Goal: Information Seeking & Learning: Find contact information

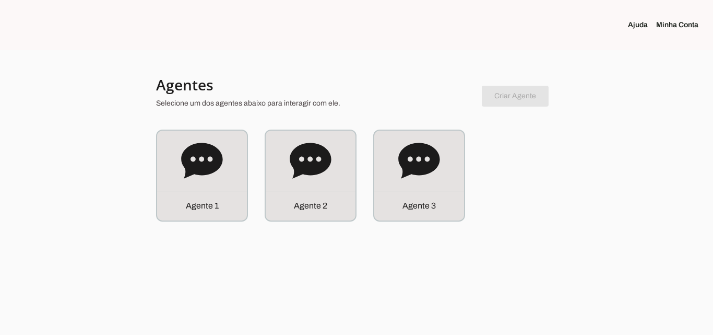
click at [466, 182] on div "Agente 1 Agente 2 Agente 3" at bounding box center [356, 175] width 401 height 92
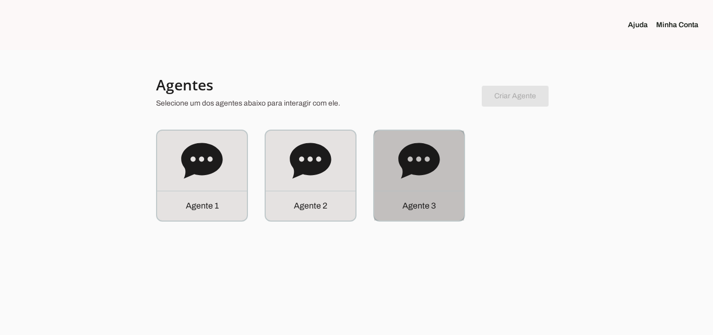
click at [451, 182] on div "Agente 3" at bounding box center [419, 176] width 90 height 90
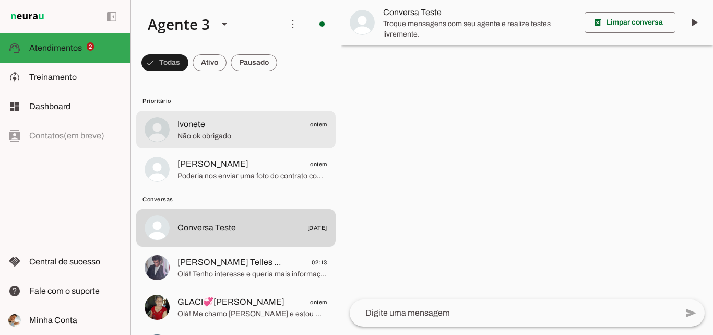
click at [267, 131] on span "Não ok obrigado" at bounding box center [253, 136] width 150 height 10
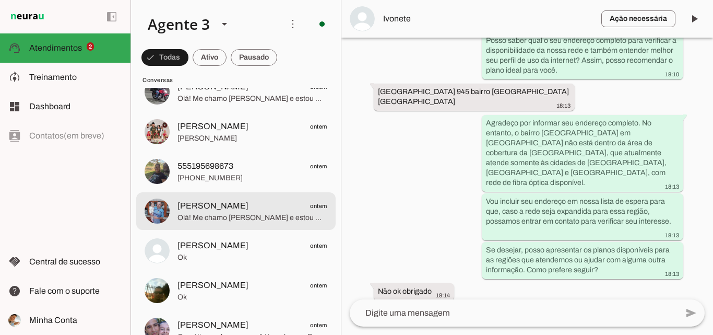
scroll to position [313, 0]
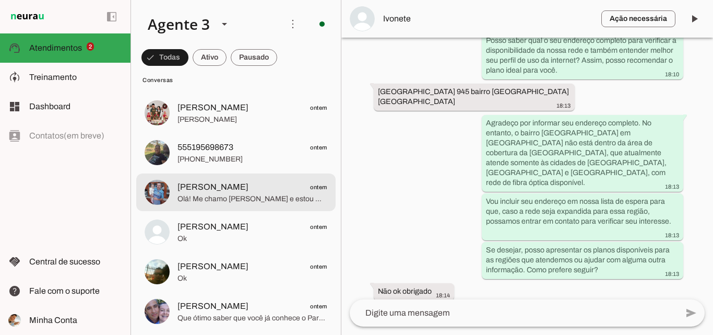
click at [258, 199] on span "Olá! Me chamo [PERSON_NAME] e estou muito feliz em poder falar com você. A Para…" at bounding box center [253, 199] width 150 height 10
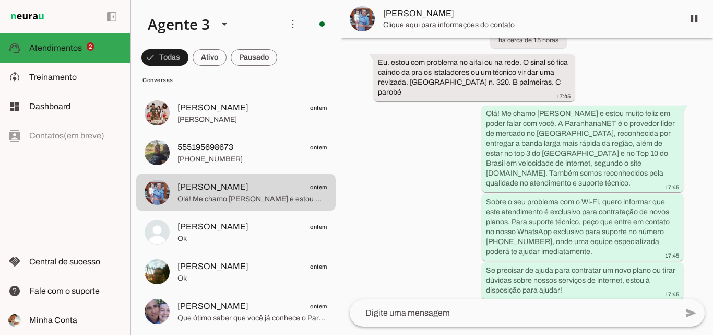
scroll to position [80, 0]
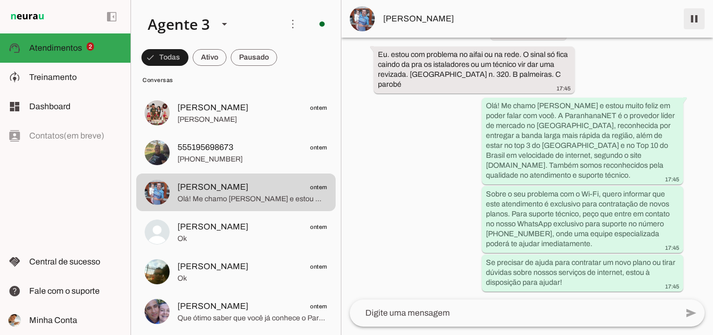
click at [694, 26] on span at bounding box center [694, 18] width 25 height 25
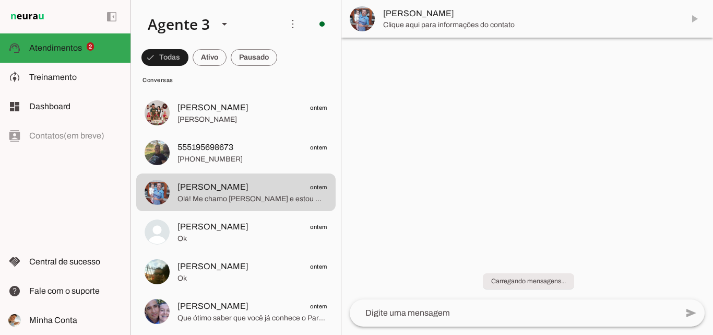
scroll to position [0, 0]
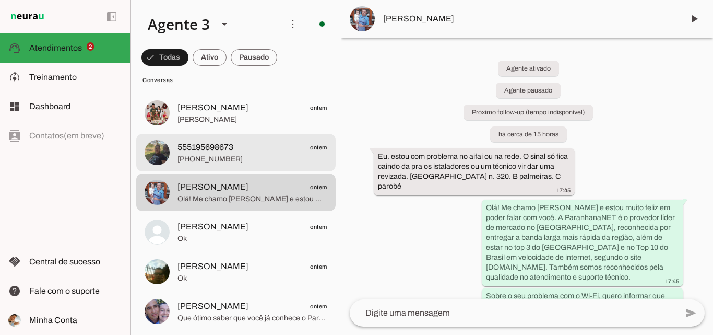
click at [258, 158] on span "[PHONE_NUMBER]" at bounding box center [253, 159] width 150 height 10
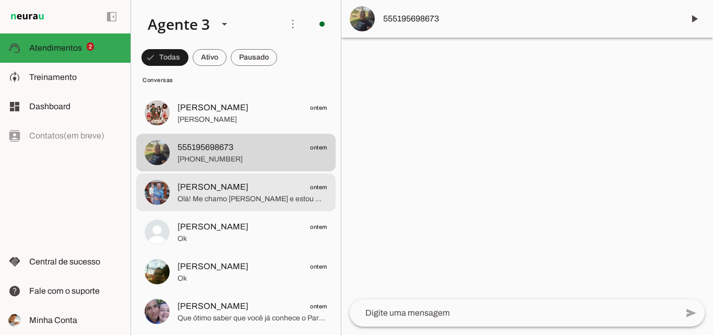
scroll to position [261, 0]
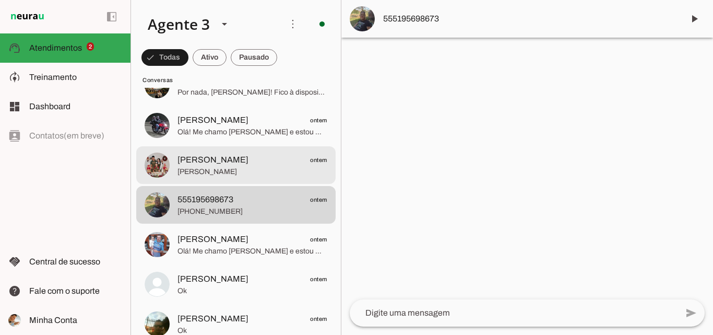
click at [312, 170] on span "[PERSON_NAME]" at bounding box center [253, 172] width 150 height 10
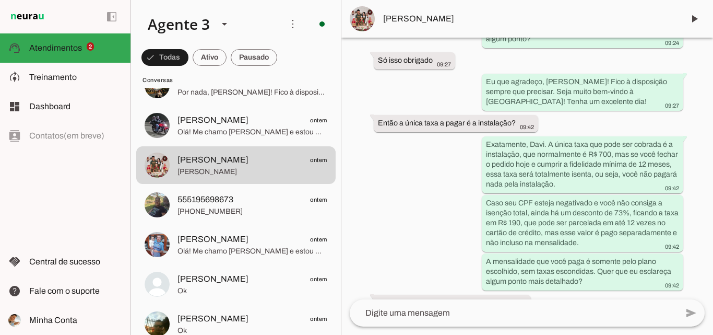
scroll to position [5384, 0]
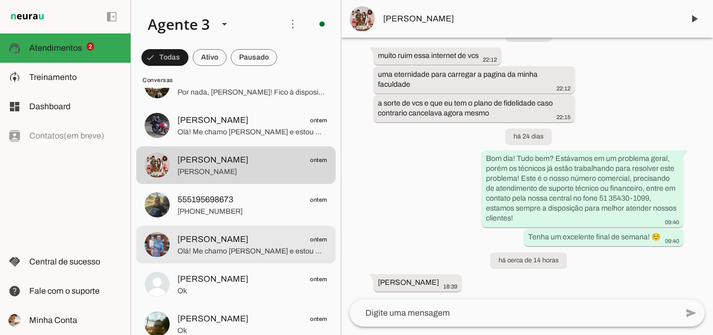
click at [247, 250] on span "Olá! Me chamo [PERSON_NAME] e estou muito feliz em poder falar com você. A Para…" at bounding box center [253, 251] width 150 height 10
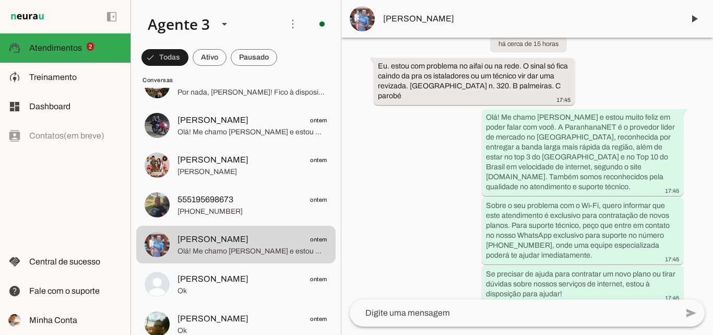
scroll to position [102, 0]
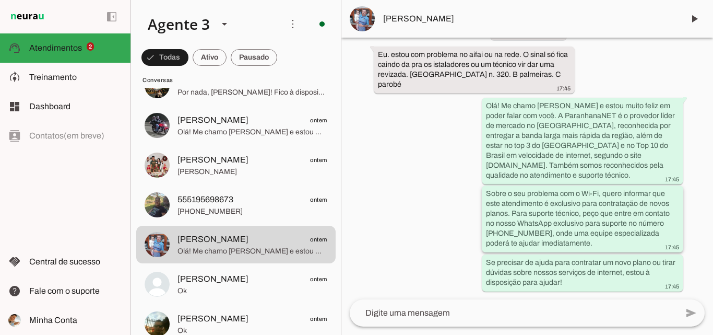
drag, startPoint x: 485, startPoint y: 192, endPoint x: 570, endPoint y: 247, distance: 100.8
click at [570, 247] on div "Sobre o seu problema com o Wi-Fi, quero informar que este atendimento é exclusi…" at bounding box center [582, 219] width 193 height 63
click at [0, 0] on slot "Sobre o seu problema com o Wi-Fi, quero informar que este atendimento é exclusi…" at bounding box center [0, 0] width 0 height 0
drag, startPoint x: 512, startPoint y: 213, endPoint x: 572, endPoint y: 245, distance: 68.4
click at [572, 245] on div "Sobre o seu problema com o Wi-Fi, quero informar que este atendimento é exclusi…" at bounding box center [582, 219] width 193 height 63
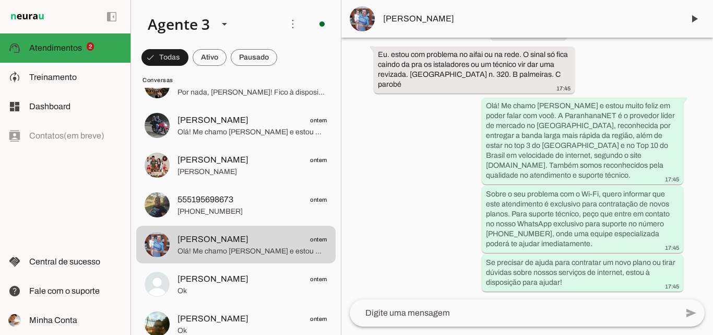
click at [425, 216] on div "Agente ativado Agente pausado Próximo follow-up (tempo indisponível) há cerca d…" at bounding box center [527, 169] width 372 height 262
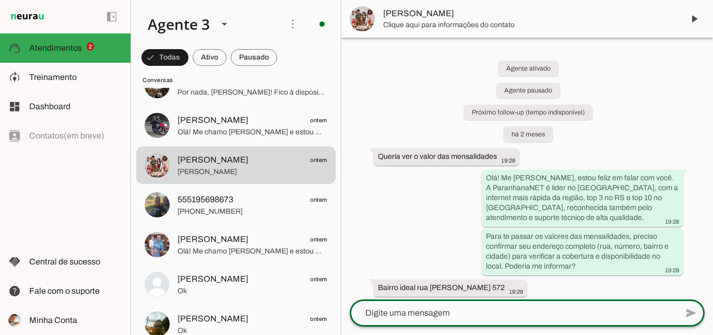
click at [454, 315] on textarea at bounding box center [514, 312] width 328 height 13
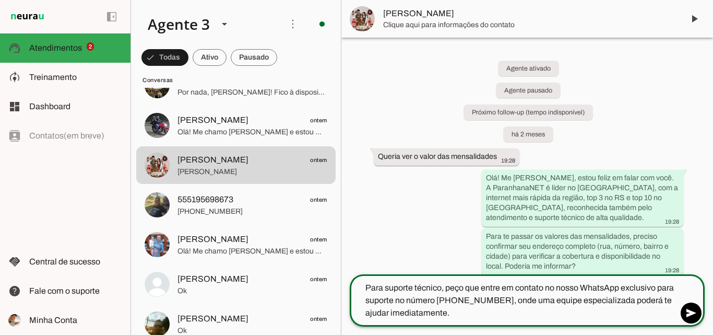
click at [0, 0] on lt-mirror "**********" at bounding box center [0, 0] width 0 height 0
click at [373, 290] on textarea "Para suporte técnico, peço que entre em contato no nosso WhatsApp exclusivo par…" at bounding box center [514, 300] width 328 height 38
click at [366, 289] on textarea "Para suporte técnico, peço que entre em contato no nosso WhatsApp exclusivo par…" at bounding box center [514, 300] width 328 height 38
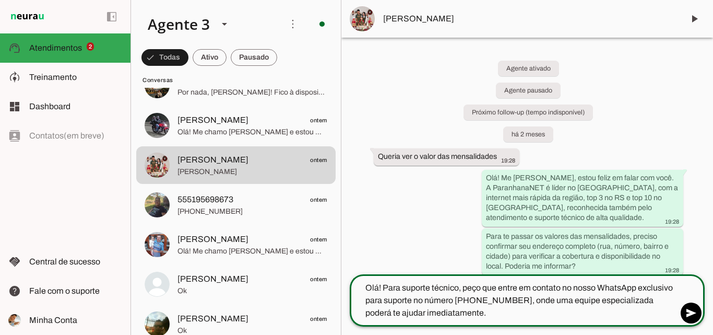
click at [0, 0] on lt-mirror "**********" at bounding box center [0, 0] width 0 height 0
click at [459, 289] on textarea "Olá! Para suporte técnico, peço que entre em contato no nosso WhatsApp exclusiv…" at bounding box center [514, 300] width 328 height 38
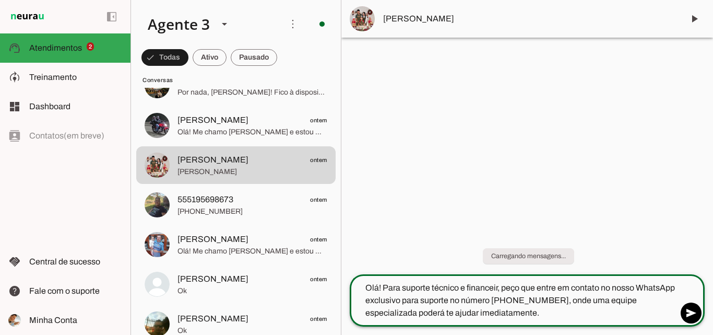
type textarea "Olá! Para suporte técnico e financeiro, peço que entre em contato no nosso What…"
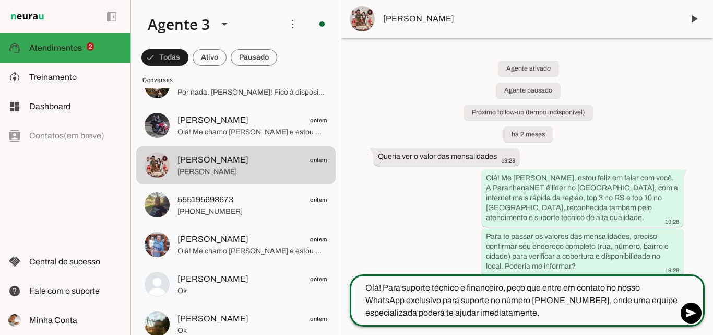
click at [558, 310] on textarea "Olá! Para suporte técnico e financeiro, peço que entre em contato no nosso What…" at bounding box center [514, 300] width 328 height 38
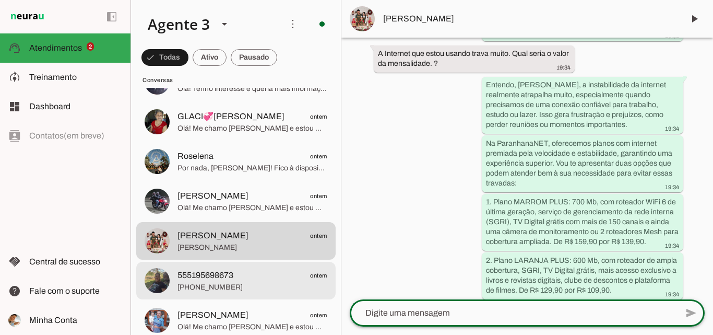
scroll to position [157, 0]
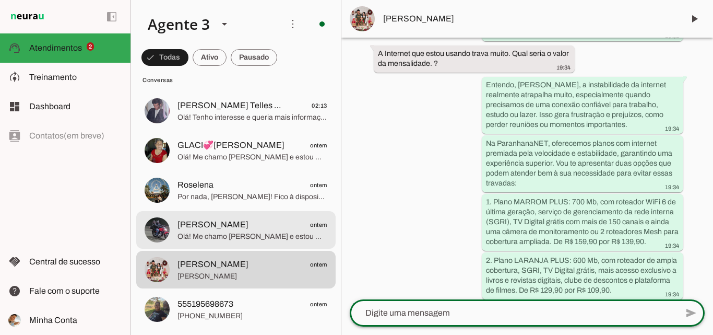
click at [239, 230] on span "[PERSON_NAME]" at bounding box center [213, 224] width 71 height 13
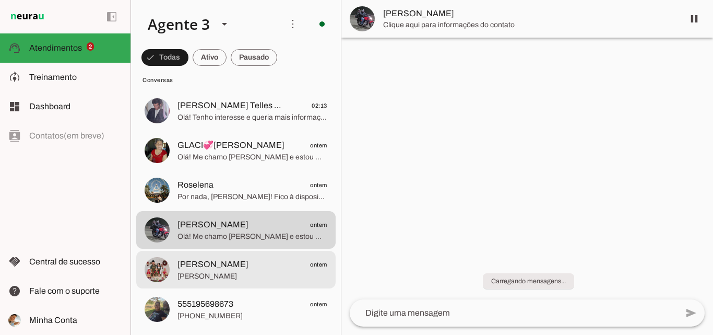
click at [233, 270] on span "Davi Fernando ontem" at bounding box center [253, 264] width 150 height 13
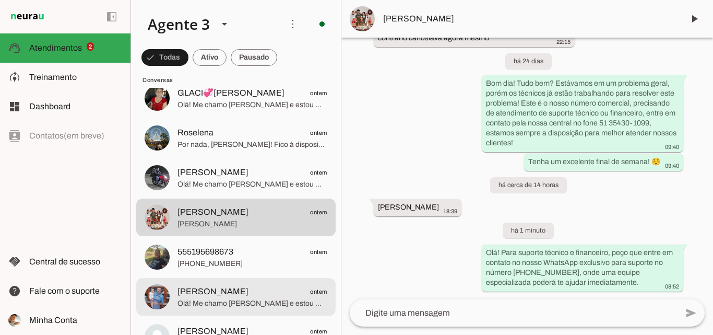
scroll to position [261, 0]
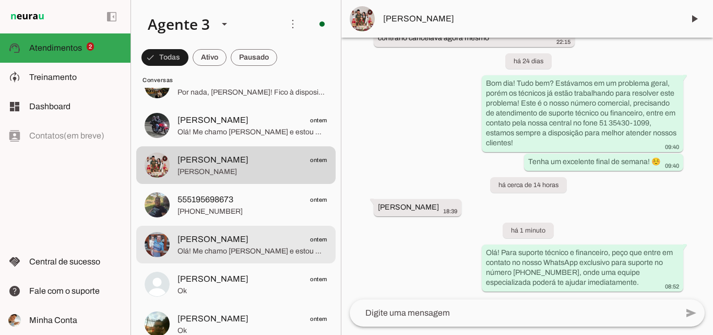
click at [278, 241] on span "Paulo Graebin ontem" at bounding box center [253, 239] width 150 height 13
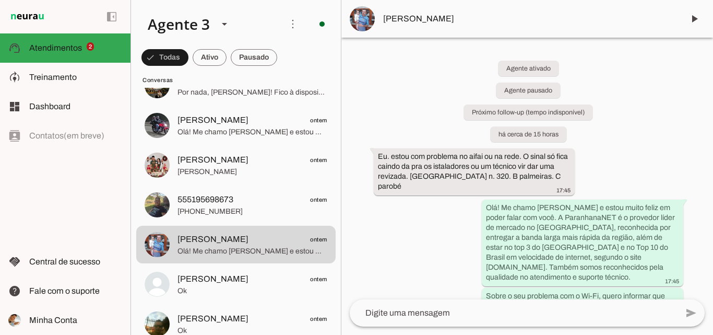
click at [458, 31] on md-item "[PERSON_NAME]" at bounding box center [527, 19] width 372 height 38
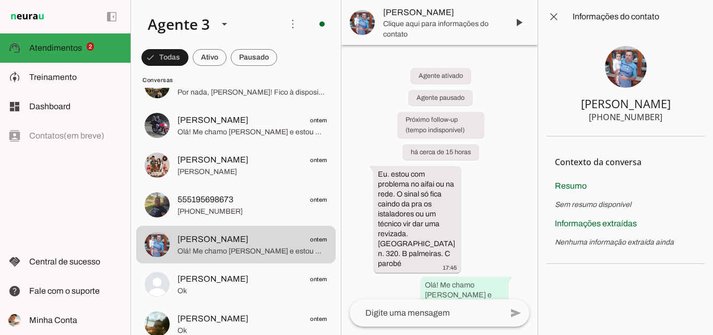
drag, startPoint x: 611, startPoint y: 116, endPoint x: 662, endPoint y: 122, distance: 50.9
click at [662, 122] on section "Paulo Graebin +55 5189679494" at bounding box center [626, 84] width 158 height 103
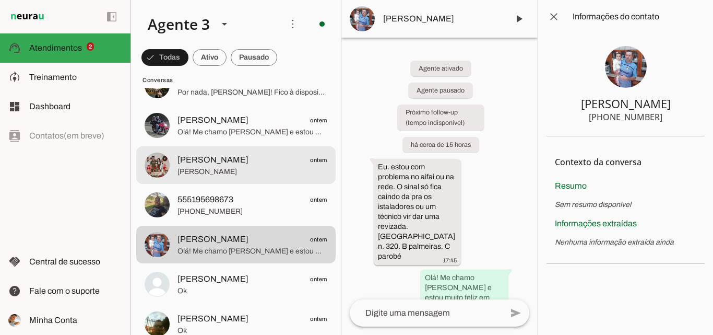
click at [234, 163] on span "Davi Fernando ontem" at bounding box center [253, 159] width 150 height 13
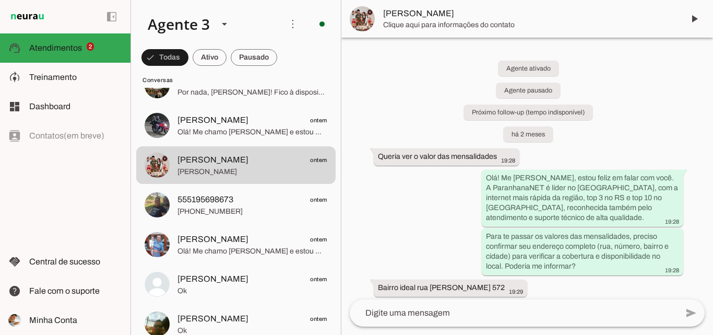
scroll to position [5459, 0]
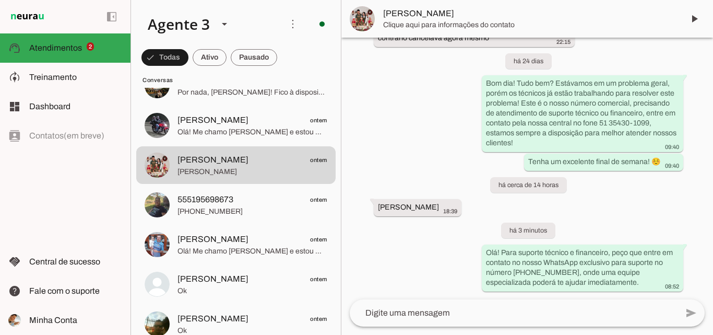
click at [410, 15] on span "[PERSON_NAME]" at bounding box center [529, 13] width 292 height 13
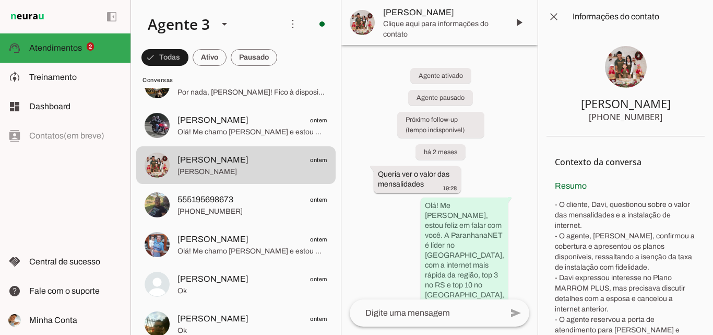
drag, startPoint x: 616, startPoint y: 115, endPoint x: 658, endPoint y: 117, distance: 42.3
click at [658, 119] on section "Davi Fernando +55 5194229021" at bounding box center [626, 84] width 158 height 103
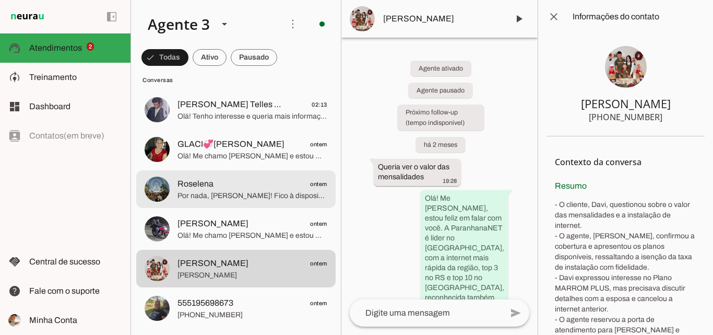
scroll to position [157, 0]
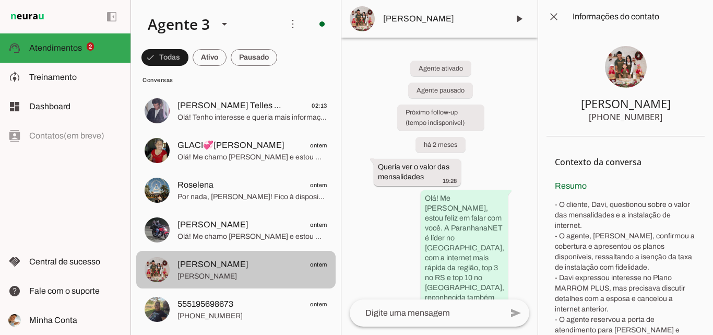
click at [263, 240] on span "Olá! Me chamo [PERSON_NAME] e estou muito feliz em ter a oportunidade de falar …" at bounding box center [253, 236] width 150 height 10
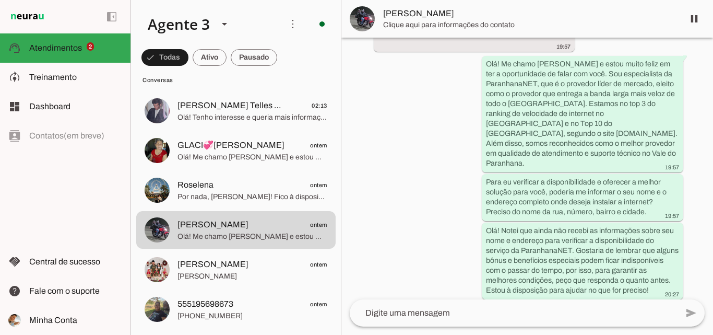
scroll to position [110, 0]
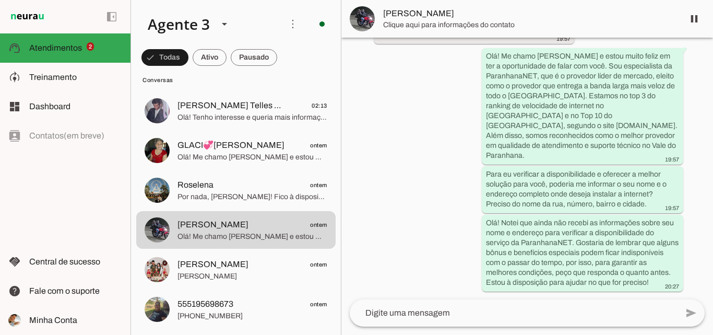
click at [560, 13] on span "[PERSON_NAME]" at bounding box center [529, 13] width 292 height 13
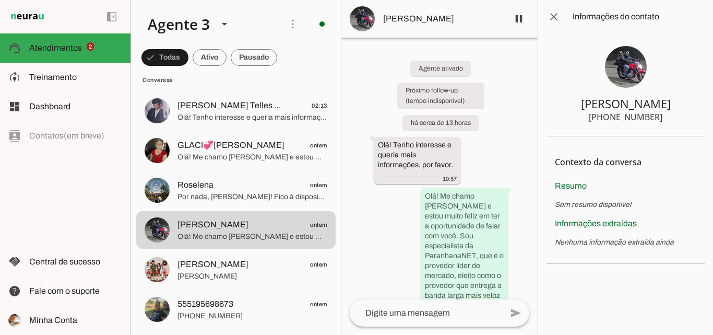
drag, startPoint x: 612, startPoint y: 118, endPoint x: 661, endPoint y: 122, distance: 49.2
click at [661, 122] on section "Claiton Silva pereira +55 5199925435" at bounding box center [626, 84] width 158 height 103
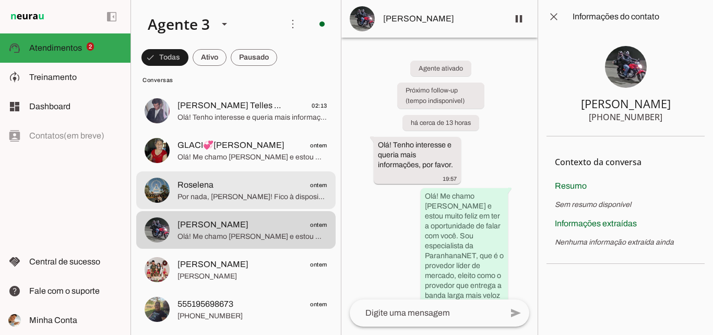
click at [241, 186] on span "Roselena ontem" at bounding box center [253, 185] width 150 height 13
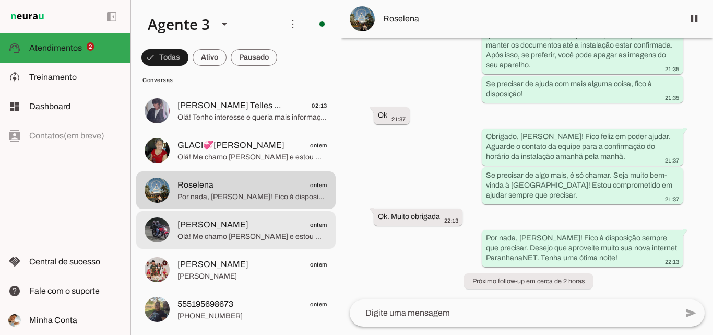
scroll to position [104, 0]
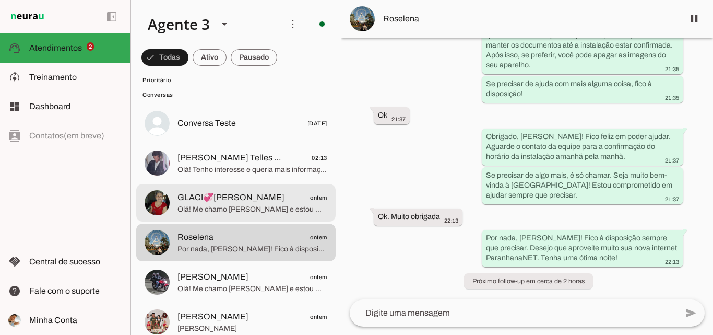
click at [255, 211] on span "Olá! Me chamo [PERSON_NAME] e estou muito feliz em ter a oportunidade de falar …" at bounding box center [253, 209] width 150 height 10
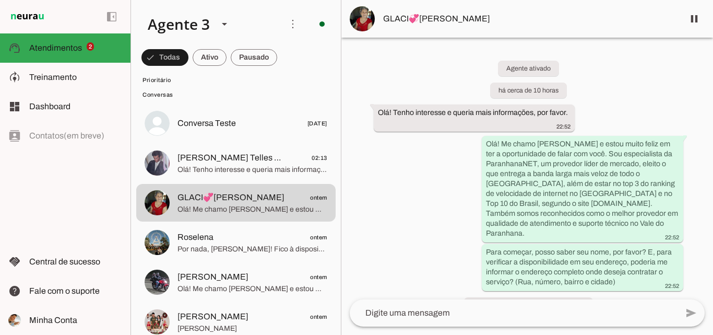
click at [464, 21] on span "GLACI💞[PERSON_NAME]" at bounding box center [529, 19] width 292 height 13
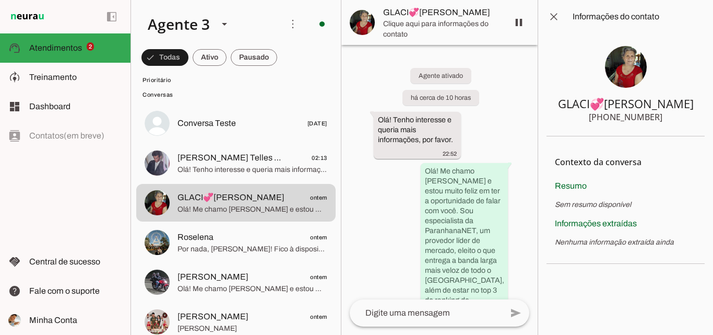
drag, startPoint x: 612, startPoint y: 119, endPoint x: 656, endPoint y: 121, distance: 43.9
click at [658, 122] on section "GLACI💞IVO FILLMANN +55 5192576163" at bounding box center [626, 84] width 158 height 103
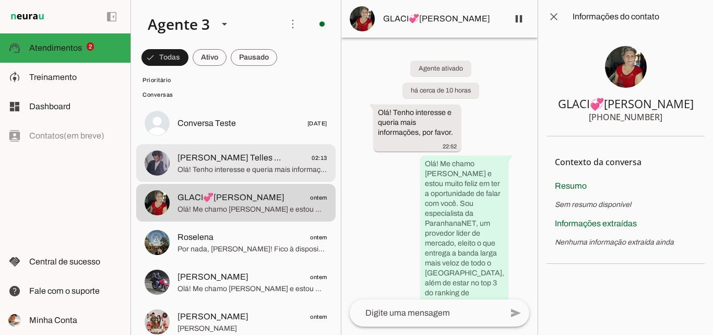
click at [256, 168] on span "Olá! Tenho interesse e queria mais informações, por favor." at bounding box center [253, 169] width 150 height 10
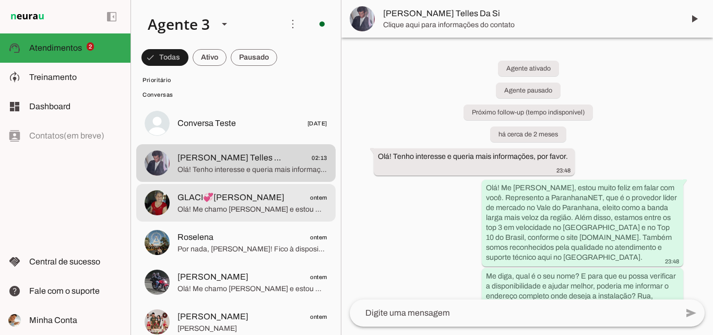
click at [288, 209] on span "Olá! Me chamo [PERSON_NAME] e estou muito feliz em ter a oportunidade de falar …" at bounding box center [253, 209] width 150 height 10
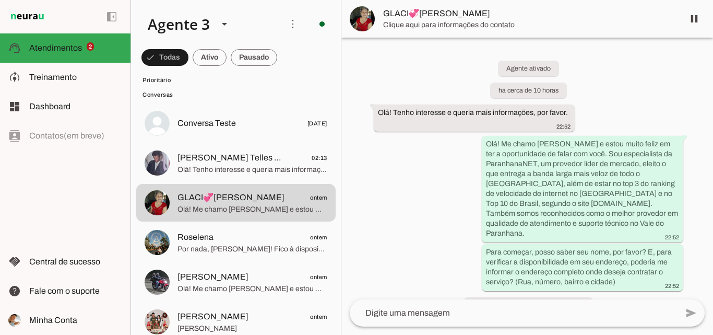
click at [504, 18] on span "GLACI💞[PERSON_NAME]" at bounding box center [529, 13] width 292 height 13
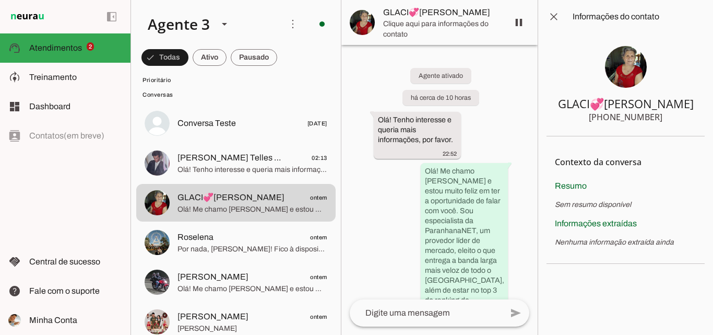
drag, startPoint x: 611, startPoint y: 115, endPoint x: 634, endPoint y: 116, distance: 23.5
click at [661, 120] on section "GLACI💞IVO FILLMANN +55 5192576163" at bounding box center [626, 84] width 158 height 103
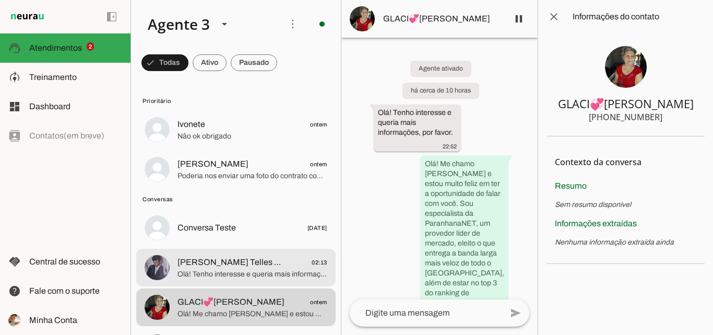
click at [246, 275] on span "Olá! Tenho interesse e queria mais informações, por favor." at bounding box center [253, 274] width 150 height 10
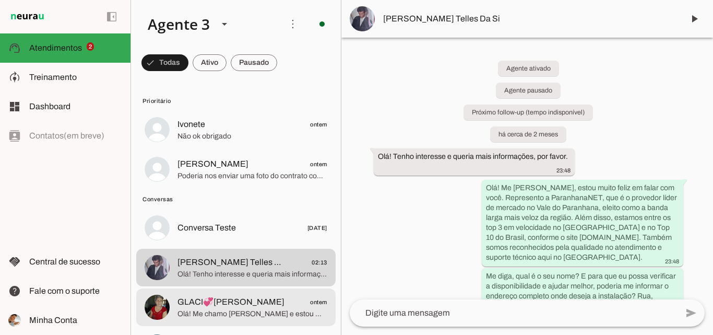
click at [242, 302] on span "GLACI💞[PERSON_NAME]" at bounding box center [231, 302] width 107 height 13
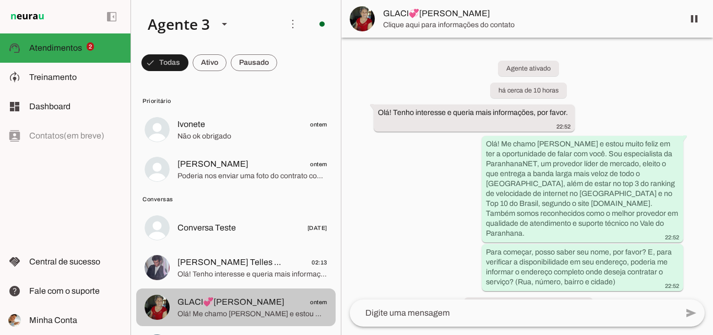
scroll to position [24, 0]
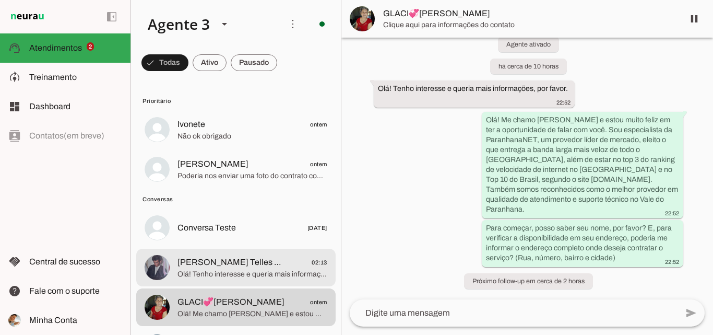
click at [245, 267] on span "[PERSON_NAME] Telles Da Si" at bounding box center [232, 262] width 108 height 13
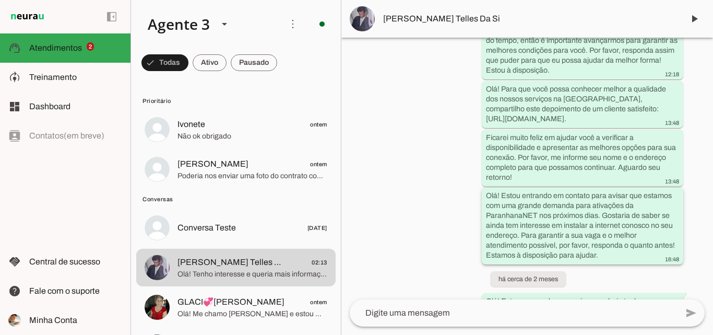
scroll to position [375, 0]
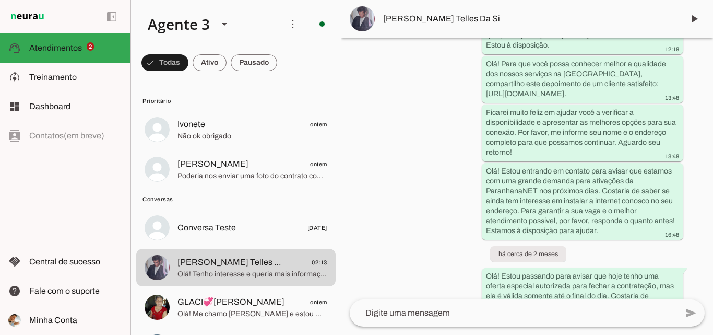
click at [503, 26] on md-item "[PERSON_NAME] Telles Da Si" at bounding box center [527, 19] width 372 height 38
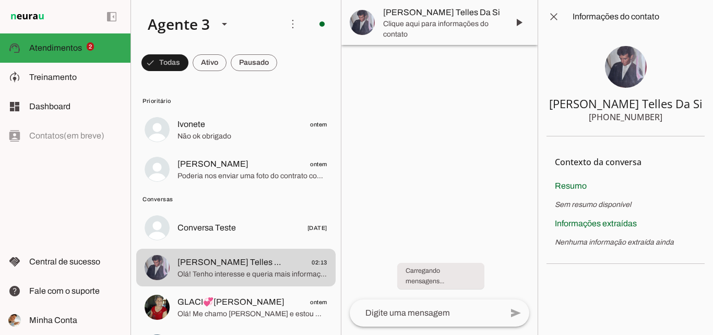
drag, startPoint x: 609, startPoint y: 117, endPoint x: 661, endPoint y: 120, distance: 51.8
click at [661, 120] on section "Luis Valdir Telles Da Si +55 5180250360" at bounding box center [626, 84] width 158 height 103
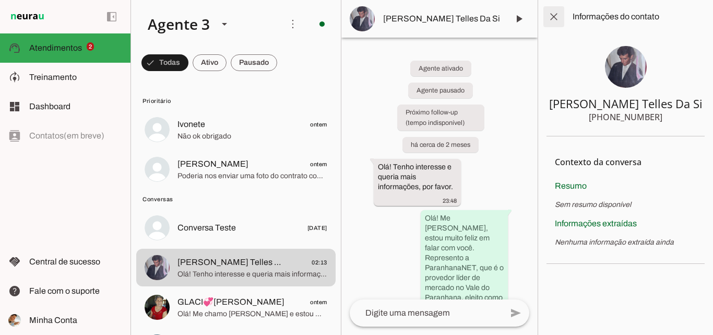
click at [549, 15] on span at bounding box center [553, 16] width 25 height 25
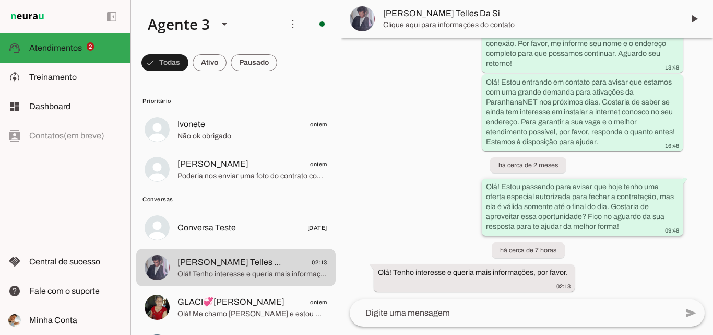
scroll to position [474, 0]
click at [0, 0] on lt-mirror at bounding box center [0, 0] width 0 height 0
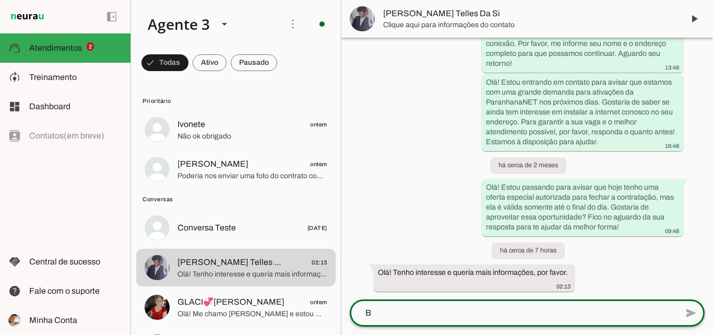
scroll to position [0, 0]
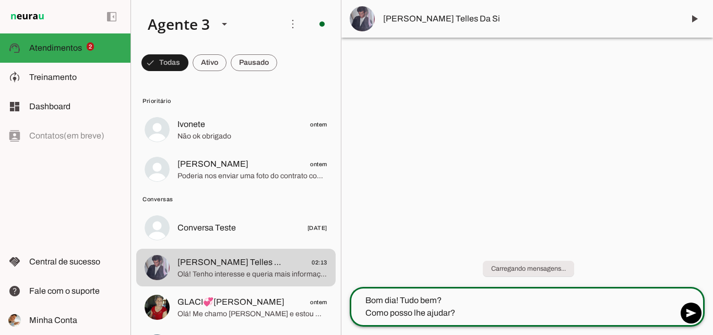
type textarea "Bom dia! Tudo bem? Como posso lhe ajudar?"
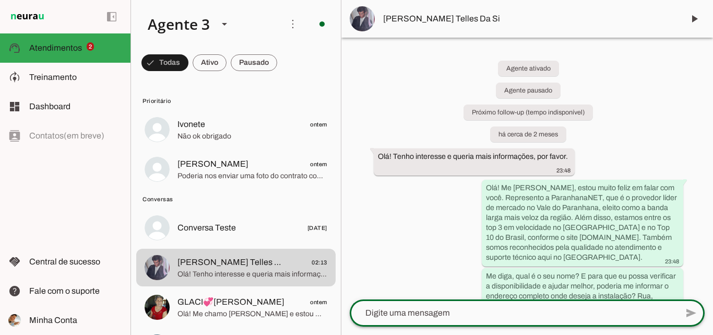
click at [247, 131] on span "Não ok obrigado" at bounding box center [253, 136] width 150 height 10
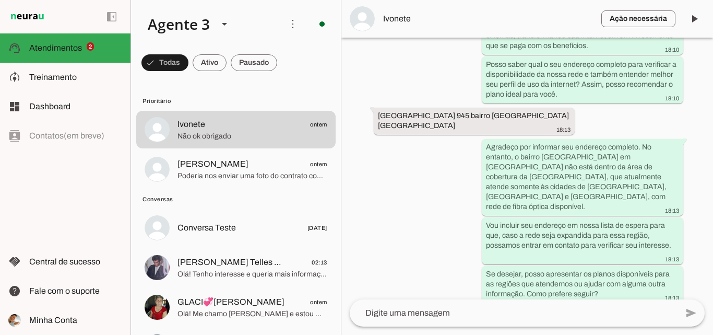
scroll to position [680, 0]
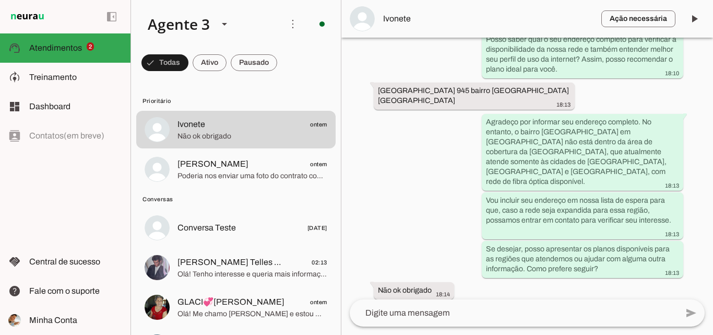
click at [420, 19] on span "Ivonete" at bounding box center [488, 19] width 210 height 13
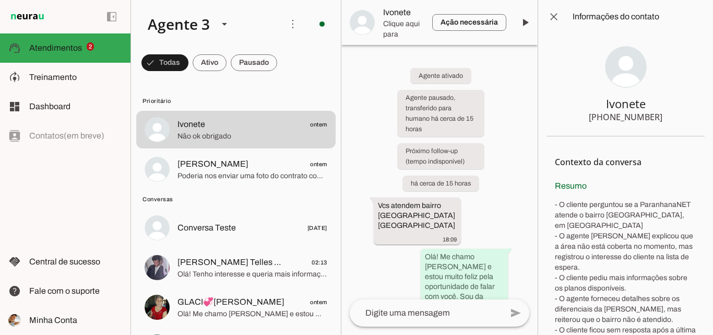
drag, startPoint x: 649, startPoint y: 118, endPoint x: 684, endPoint y: 119, distance: 35.0
click at [684, 119] on section "Ivonete +55 5196795102" at bounding box center [626, 84] width 158 height 103
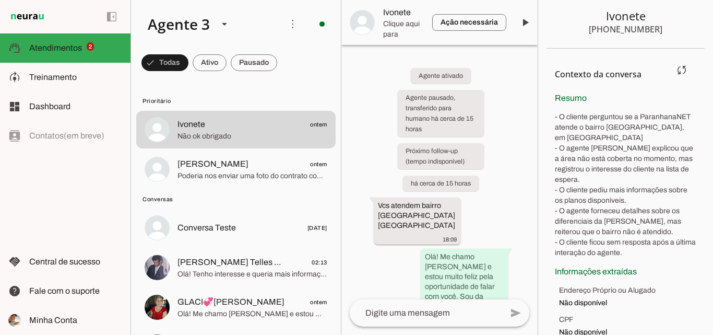
scroll to position [194, 0]
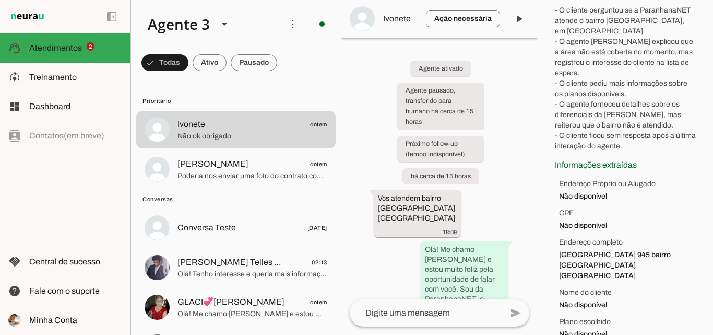
drag, startPoint x: 556, startPoint y: 247, endPoint x: 597, endPoint y: 240, distance: 42.0
click at [616, 254] on ul "Endereço Próprio ou Alugado Não disponível CPF Não disponível Endereço completo…" at bounding box center [625, 259] width 141 height 161
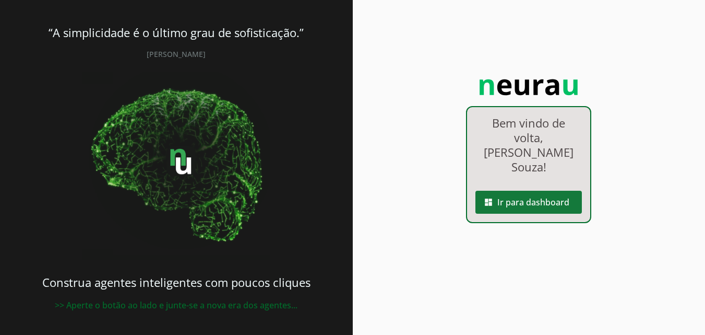
click at [507, 190] on span at bounding box center [529, 202] width 107 height 25
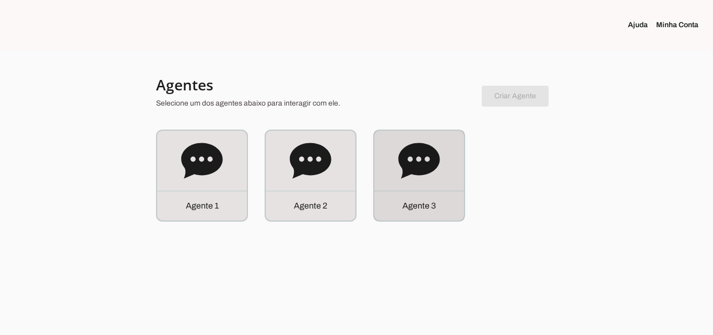
click at [444, 179] on div "Agente 3" at bounding box center [419, 176] width 90 height 90
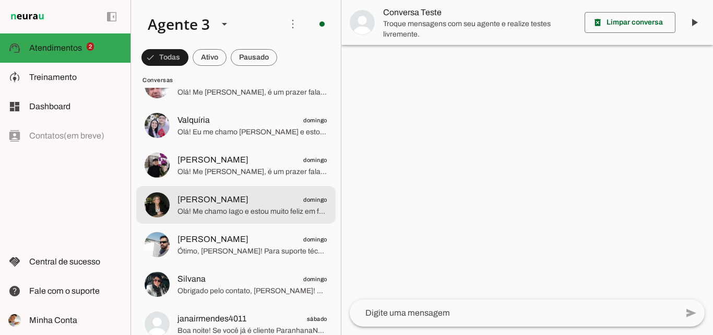
scroll to position [888, 0]
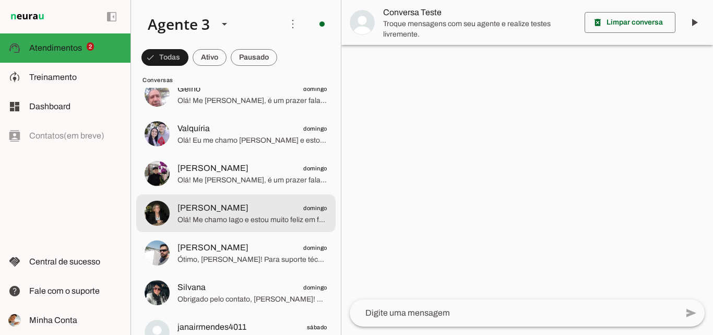
click at [227, 215] on span "Olá! Me chamo Iago e estou muito feliz em falar com você. Sou da ParanhanaNET, …" at bounding box center [253, 220] width 150 height 10
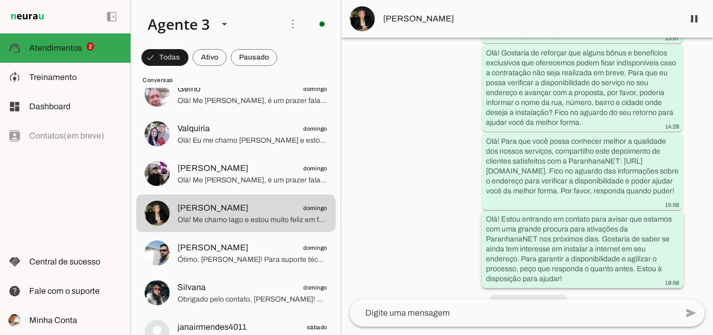
scroll to position [415, 0]
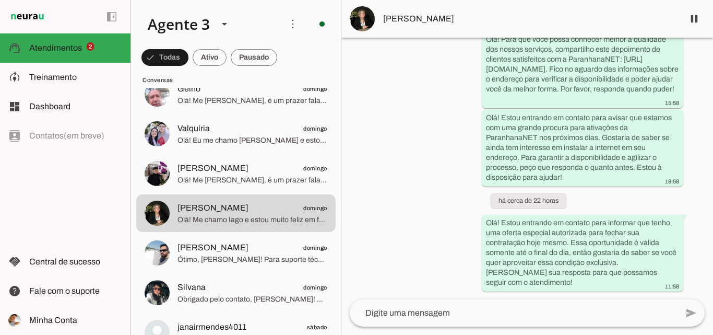
click at [696, 26] on span at bounding box center [694, 18] width 25 height 25
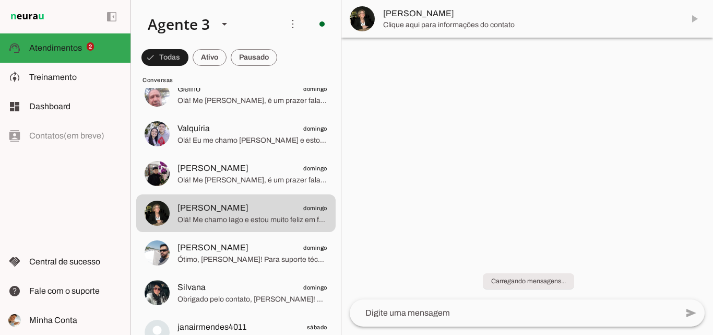
scroll to position [0, 0]
click at [425, 20] on span "Clique aqui para informações do contato" at bounding box center [529, 25] width 292 height 10
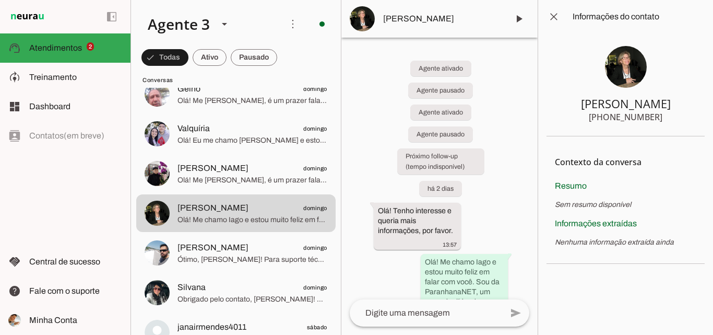
drag, startPoint x: 574, startPoint y: 100, endPoint x: 678, endPoint y: 131, distance: 108.9
click at [678, 131] on section "[PERSON_NAME] [PHONE_NUMBER]" at bounding box center [626, 84] width 158 height 103
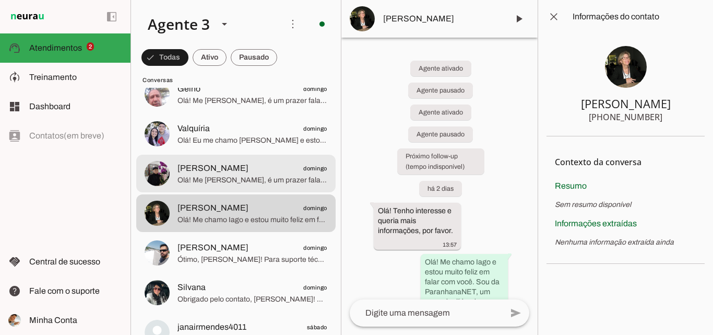
click at [236, 175] on span "Olá! Me [PERSON_NAME], é um prazer falar com você. Sou especialista da Paranhan…" at bounding box center [253, 180] width 150 height 10
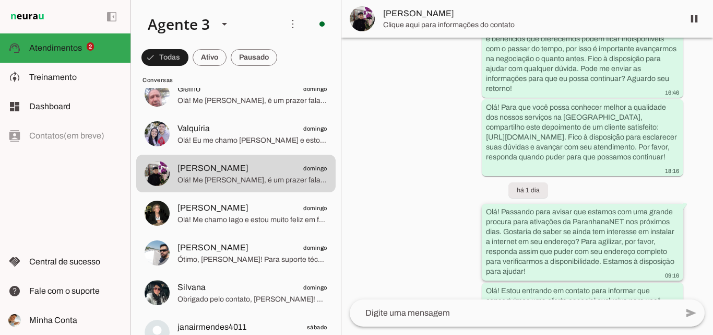
scroll to position [371, 0]
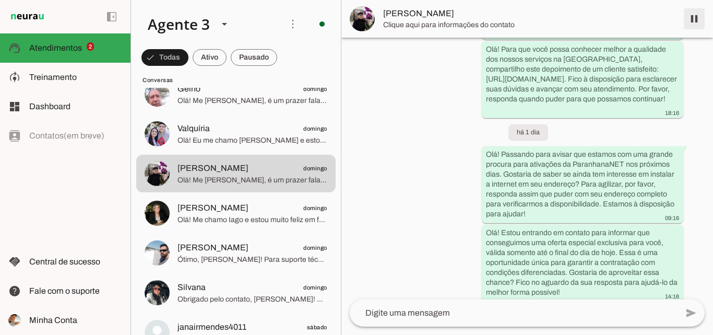
click at [692, 17] on span at bounding box center [694, 18] width 25 height 25
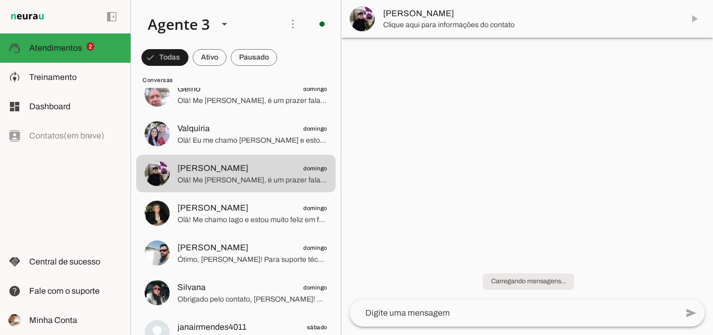
scroll to position [0, 0]
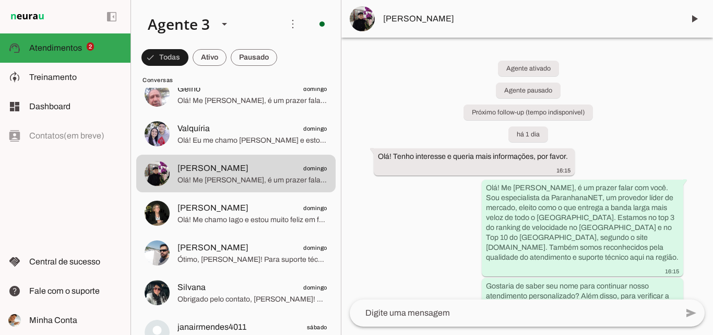
click at [426, 23] on span "[PERSON_NAME]" at bounding box center [529, 19] width 292 height 13
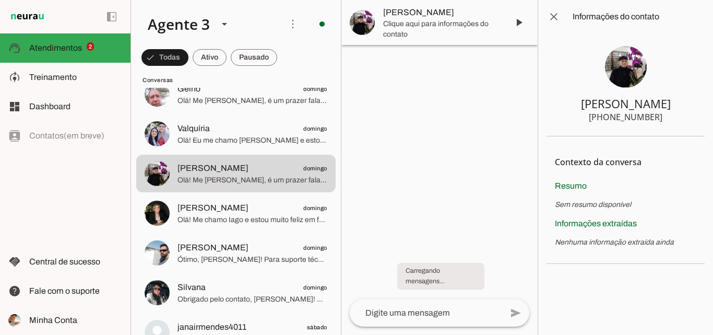
drag, startPoint x: 585, startPoint y: 98, endPoint x: 668, endPoint y: 124, distance: 87.0
click at [668, 124] on section "[PERSON_NAME] [PHONE_NUMBER]" at bounding box center [626, 84] width 158 height 103
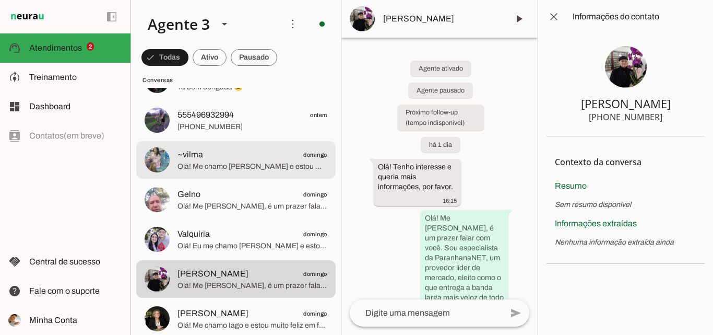
scroll to position [783, 0]
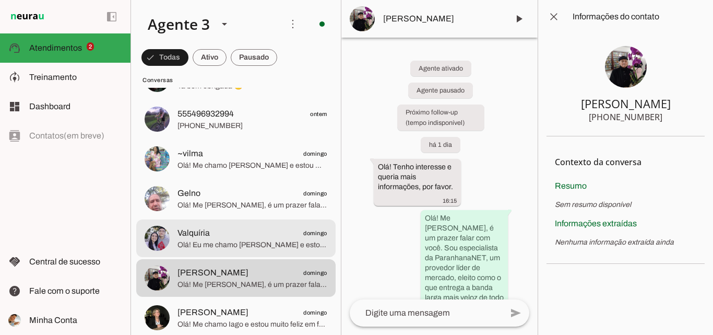
click at [228, 238] on span "Valquíria domingo" at bounding box center [253, 233] width 150 height 13
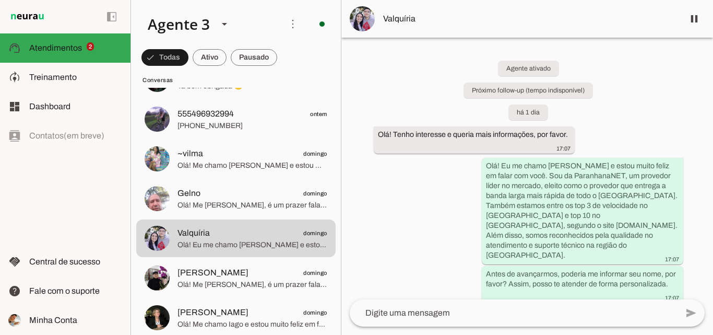
click at [579, 19] on span "Valquíria" at bounding box center [529, 19] width 292 height 13
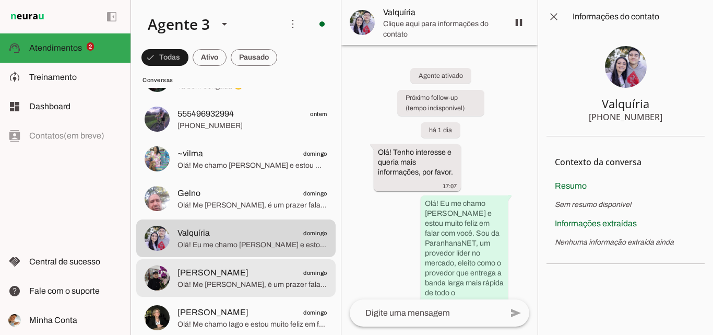
click at [288, 279] on span "Olá! Me [PERSON_NAME], é um prazer falar com você. Sou especialista da Paranhan…" at bounding box center [253, 284] width 150 height 10
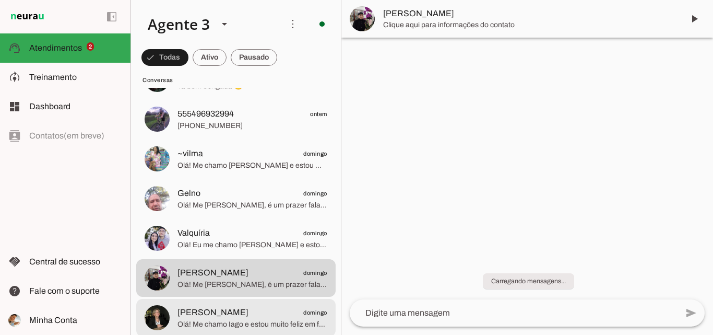
scroll to position [393, 0]
click at [255, 310] on span "[PERSON_NAME] domingo" at bounding box center [253, 312] width 150 height 13
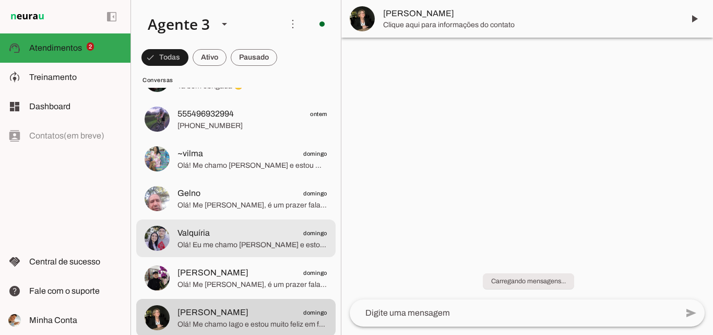
click at [263, 230] on span "Valquíria domingo" at bounding box center [253, 233] width 150 height 13
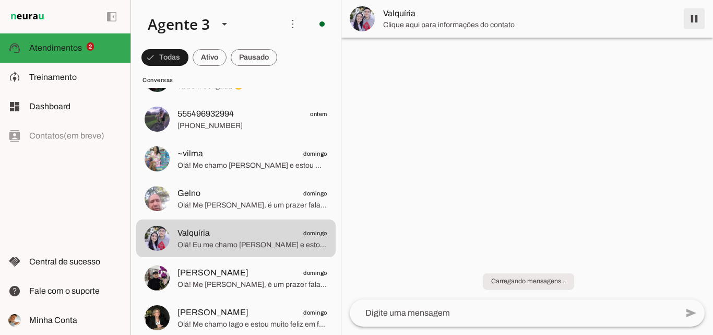
click at [701, 20] on span at bounding box center [694, 18] width 25 height 25
click at [505, 14] on span "Valquíria" at bounding box center [529, 13] width 292 height 13
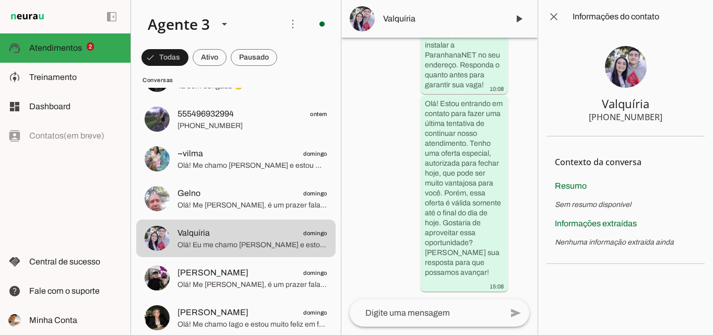
scroll to position [1053, 0]
drag, startPoint x: 599, startPoint y: 104, endPoint x: 669, endPoint y: 122, distance: 72.2
click at [669, 122] on section "Valquíria [PHONE_NUMBER]" at bounding box center [626, 84] width 158 height 103
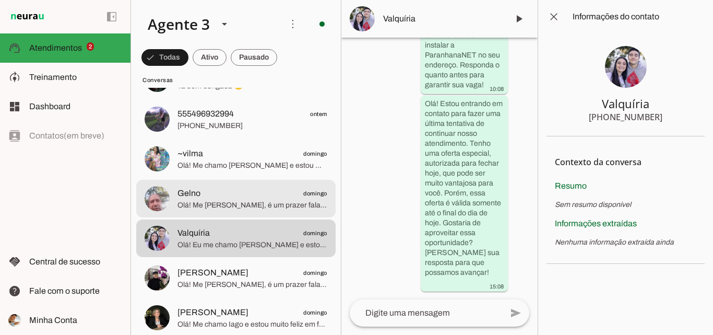
click at [266, 202] on span "Olá! Me [PERSON_NAME], é um prazer falar com você. Sou agente da [PERSON_NAME],…" at bounding box center [253, 205] width 150 height 10
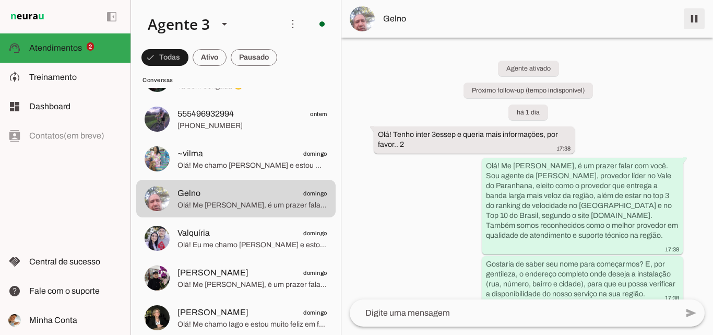
click at [699, 16] on span at bounding box center [694, 18] width 25 height 25
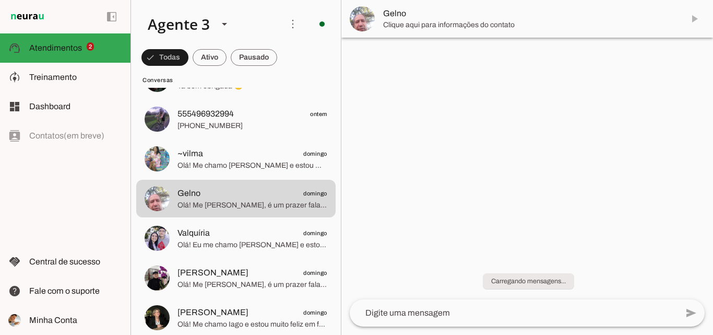
click at [418, 18] on span "Gelno" at bounding box center [529, 13] width 292 height 13
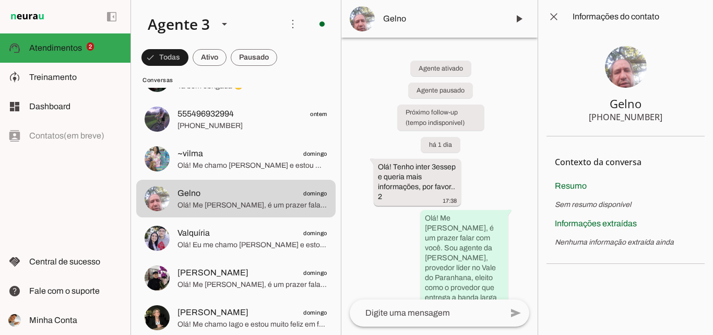
drag, startPoint x: 605, startPoint y: 108, endPoint x: 667, endPoint y: 125, distance: 64.6
click at [667, 125] on section "Gelno [PHONE_NUMBER]" at bounding box center [626, 84] width 158 height 103
drag, startPoint x: 608, startPoint y: 104, endPoint x: 695, endPoint y: 125, distance: 89.7
click at [695, 125] on section "Gelno [PHONE_NUMBER]" at bounding box center [626, 84] width 158 height 103
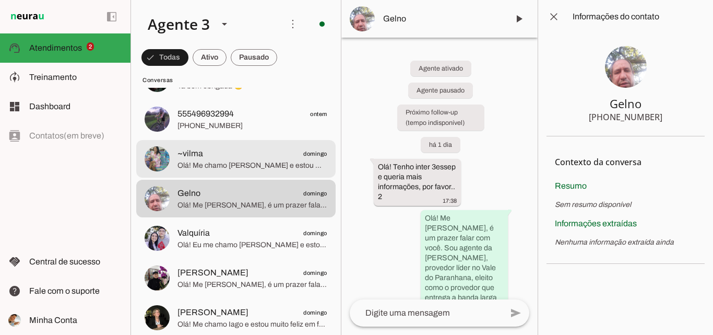
click at [206, 162] on span "Olá! Me chamo [PERSON_NAME] e estou muito feliz em poder falar com você. A Para…" at bounding box center [253, 165] width 150 height 10
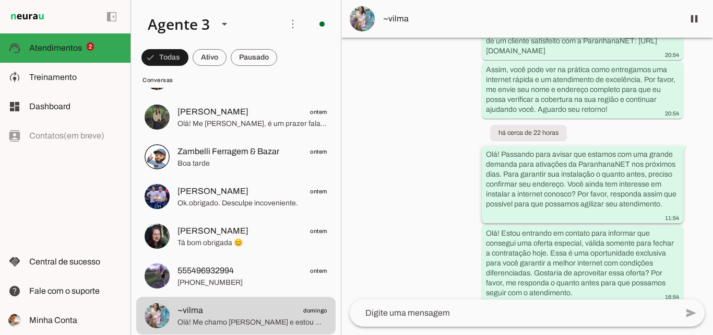
scroll to position [410, 0]
click at [698, 17] on span at bounding box center [694, 18] width 25 height 25
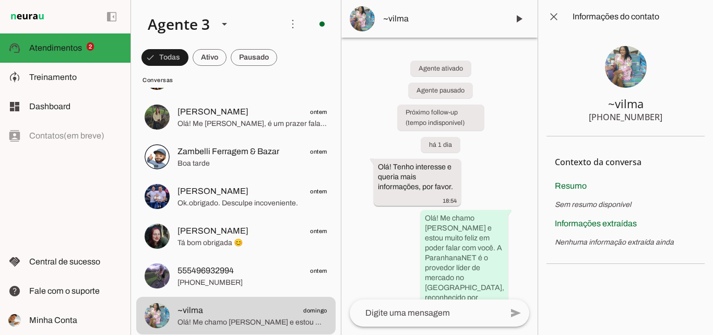
drag, startPoint x: 599, startPoint y: 103, endPoint x: 625, endPoint y: 104, distance: 26.2
click at [653, 112] on section "~vilma [PHONE_NUMBER]" at bounding box center [626, 84] width 158 height 103
drag, startPoint x: 609, startPoint y: 100, endPoint x: 663, endPoint y: 119, distance: 57.3
click at [663, 119] on section "~vilma [PHONE_NUMBER]" at bounding box center [626, 84] width 158 height 103
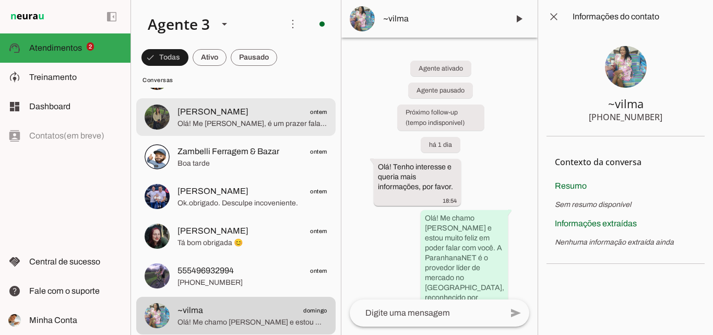
click at [256, 119] on span "Olá! Me [PERSON_NAME], é um prazer falar com você. Sou agente de vendas da [PER…" at bounding box center [253, 124] width 150 height 10
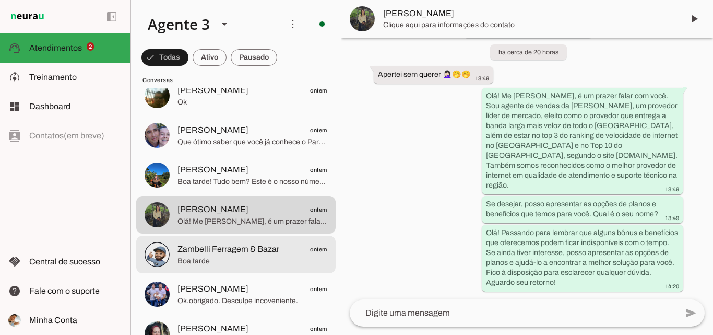
scroll to position [470, 0]
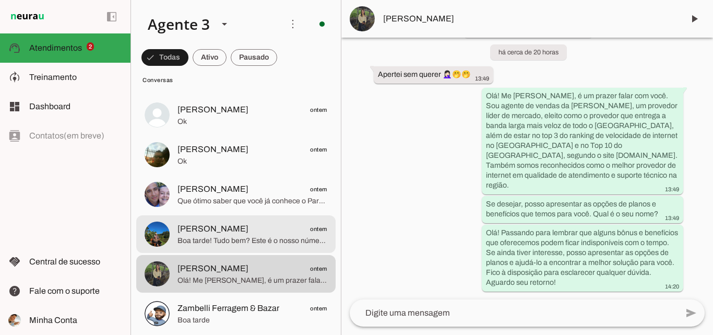
click at [291, 228] on span "[PERSON_NAME] ontem" at bounding box center [253, 228] width 150 height 13
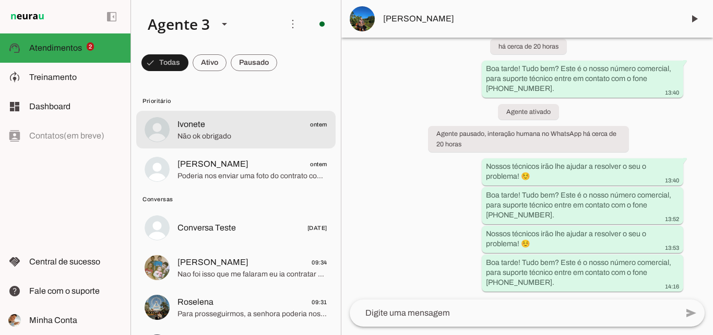
click at [250, 123] on span "Ivonete ontem" at bounding box center [253, 124] width 150 height 13
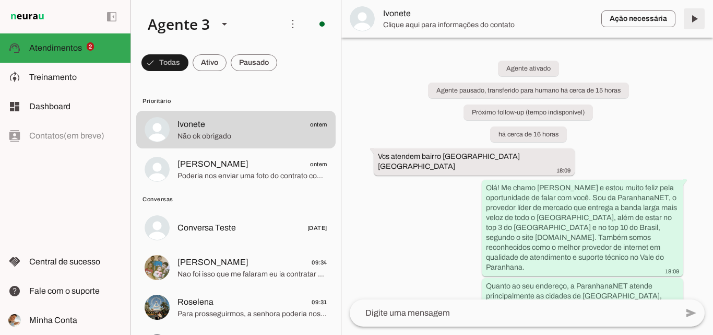
click at [693, 19] on span at bounding box center [694, 18] width 25 height 25
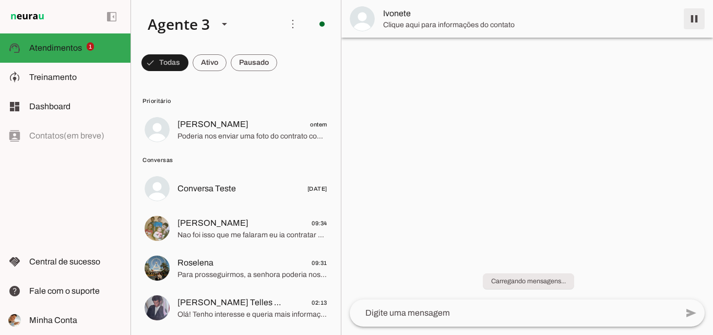
click at [695, 20] on span at bounding box center [694, 18] width 25 height 25
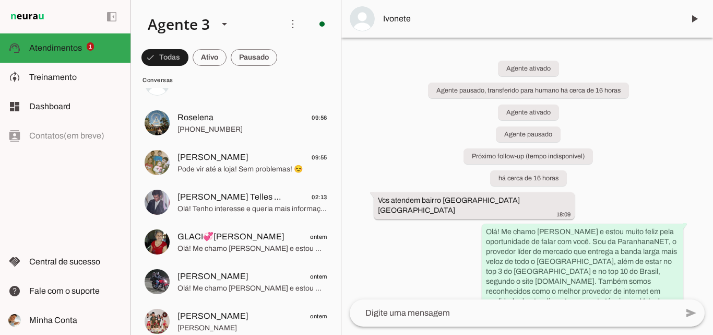
scroll to position [98, 0]
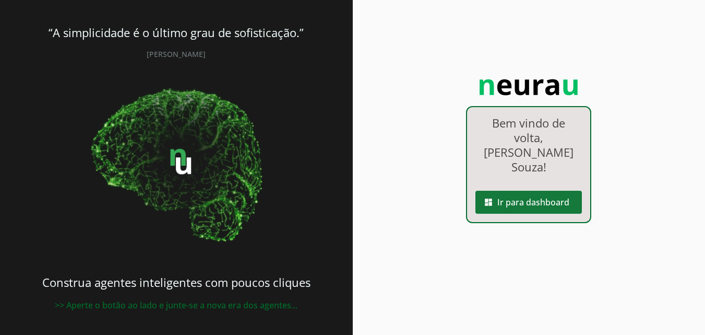
click at [515, 190] on span at bounding box center [529, 202] width 107 height 25
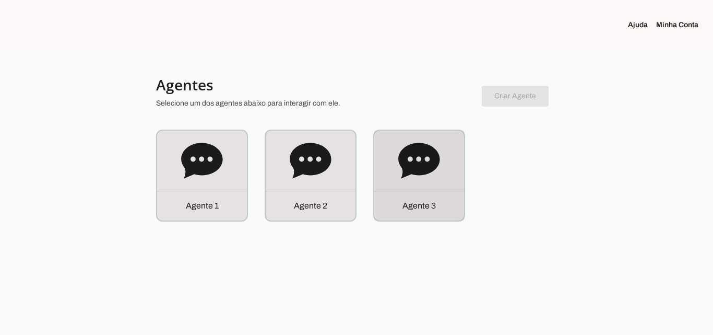
click at [416, 165] on icon at bounding box center [418, 161] width 41 height 36
